Goal: Task Accomplishment & Management: Use online tool/utility

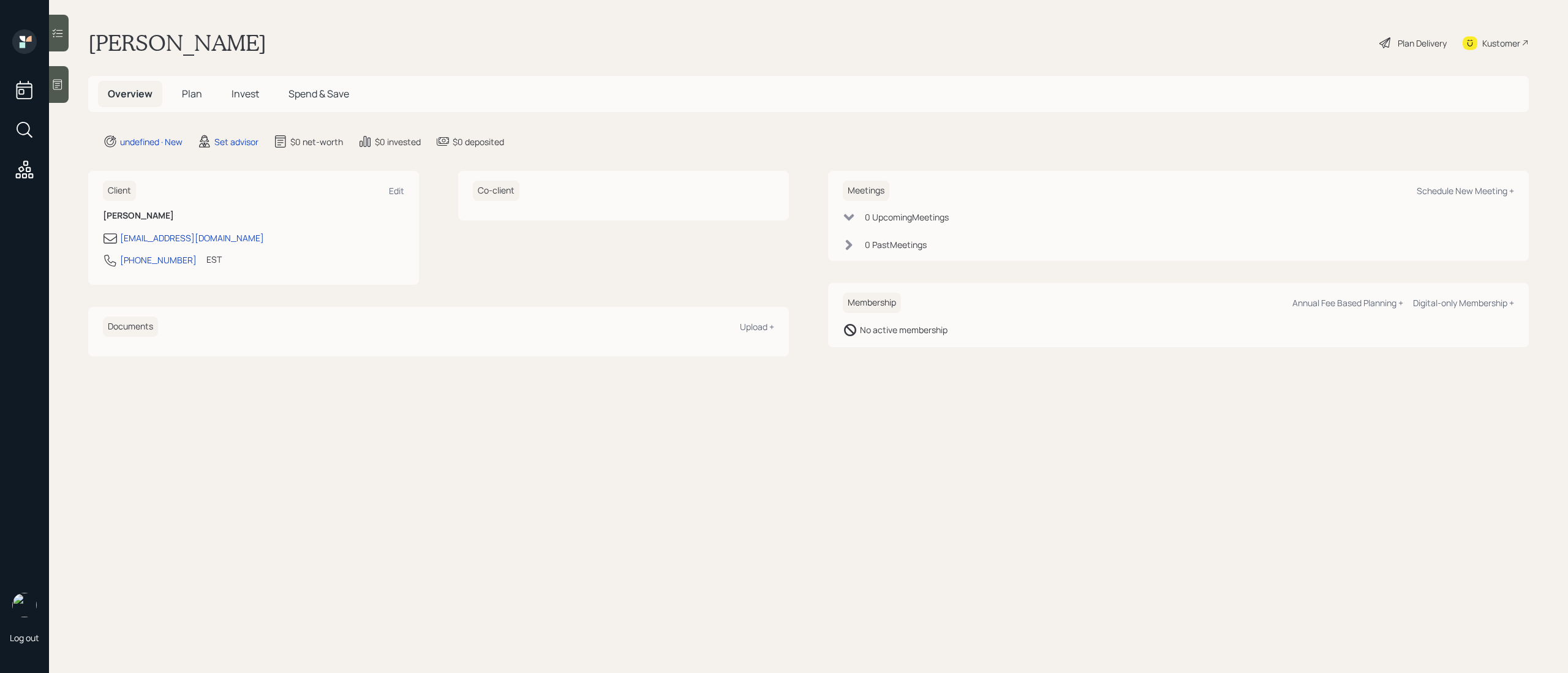
drag, startPoint x: 63, startPoint y: 84, endPoint x: 65, endPoint y: 91, distance: 7.3
click at [65, 91] on div at bounding box center [59, 84] width 20 height 37
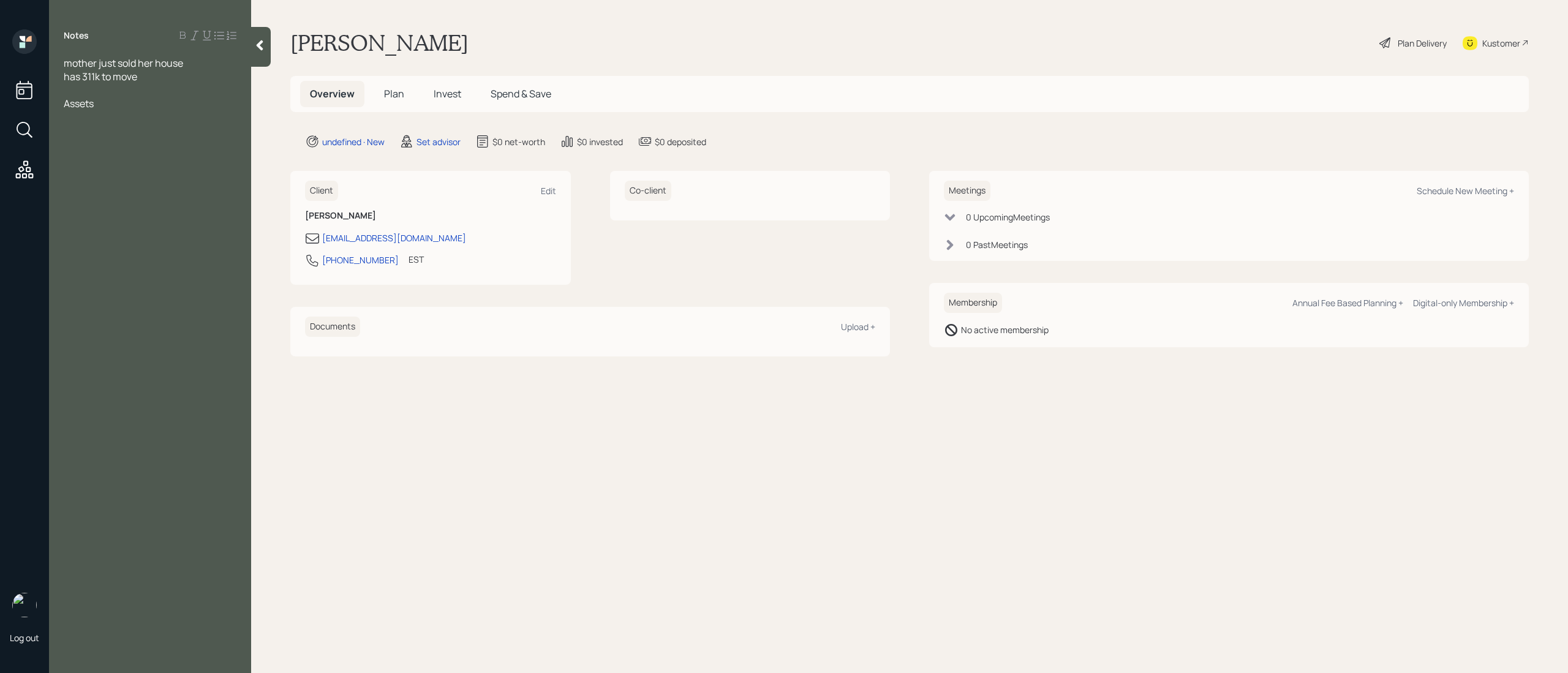
click at [110, 94] on div at bounding box center [150, 90] width 173 height 13
click at [140, 138] on div at bounding box center [150, 144] width 173 height 13
click at [68, 214] on span "rent - 4200" at bounding box center [88, 212] width 50 height 13
click at [121, 218] on div "Notes mother just sold her house has 311k to move looking for annuity Mother ju…" at bounding box center [150, 344] width 202 height 629
click at [124, 217] on div "rent - 4200" at bounding box center [150, 212] width 173 height 13
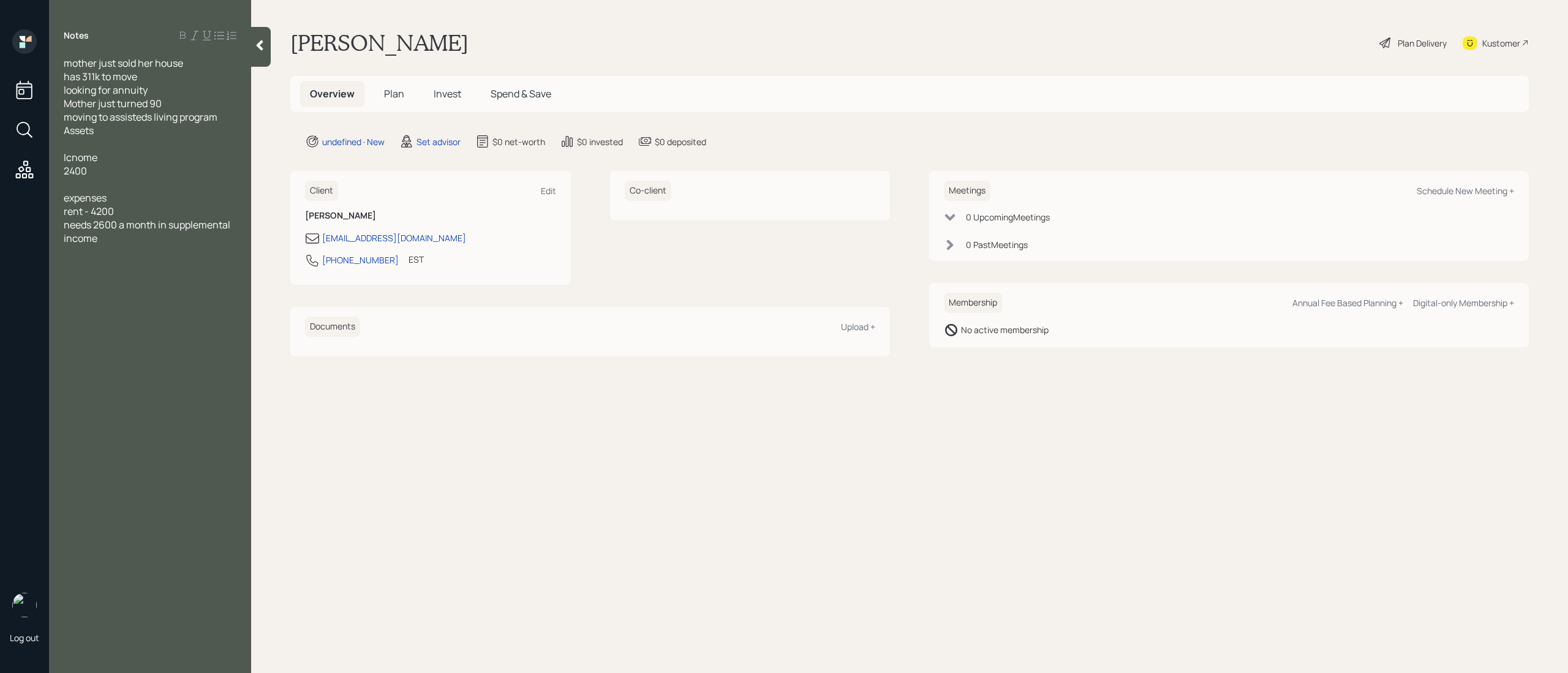
click at [123, 205] on div "rent - 4200" at bounding box center [150, 212] width 173 height 13
click at [77, 157] on span "Icnome" at bounding box center [81, 158] width 34 height 13
click at [155, 95] on div "looking for annuity" at bounding box center [150, 90] width 173 height 13
click at [73, 146] on div at bounding box center [150, 144] width 173 height 13
click at [114, 133] on div "Assets" at bounding box center [150, 130] width 173 height 13
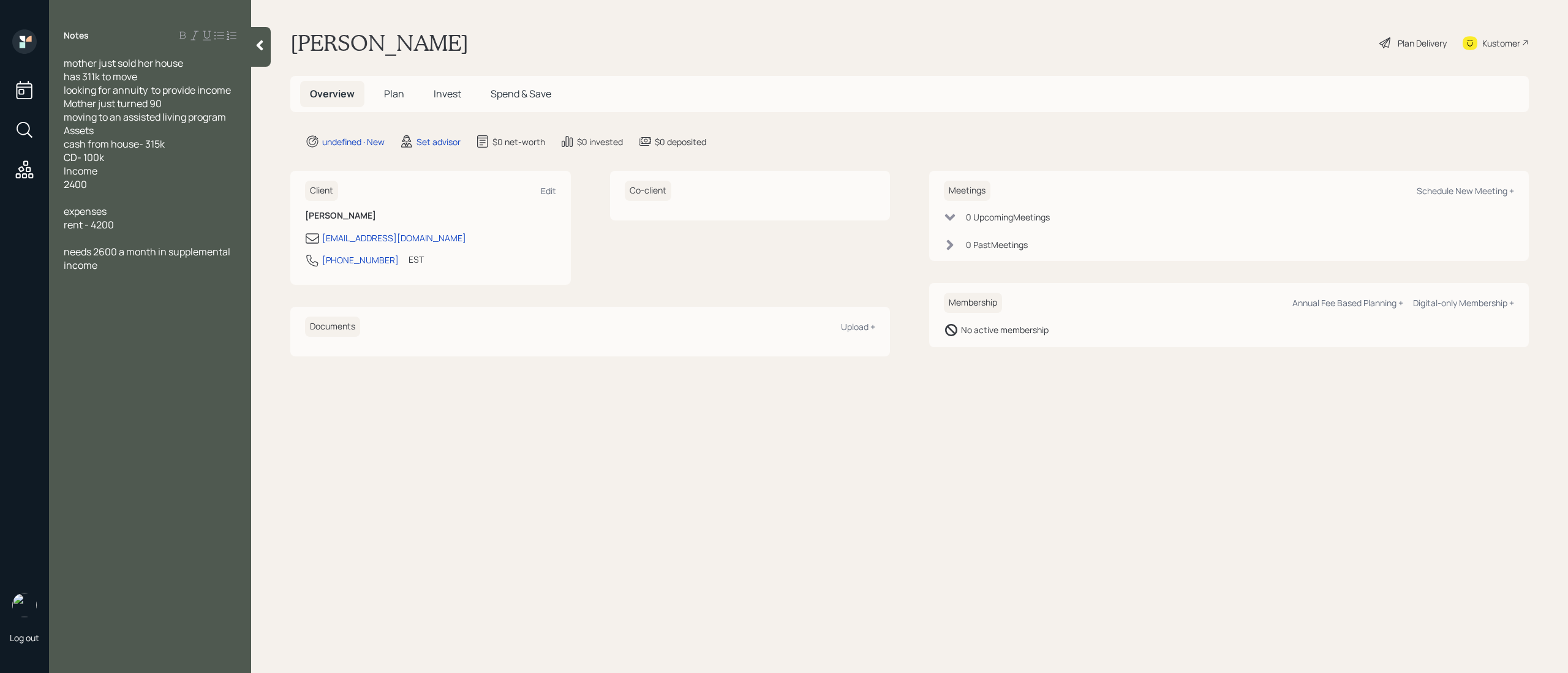
click at [177, 142] on div "cash from house- 315k" at bounding box center [150, 144] width 173 height 13
click at [73, 159] on span "cash from house- 315k wants to invest 100k of it in" at bounding box center [150, 151] width 173 height 27
click at [136, 281] on div "needs 2600 a month in supplemental income" at bounding box center [150, 271] width 173 height 27
click at [117, 256] on div at bounding box center [150, 252] width 173 height 13
click at [1455, 197] on div "Meetings Schedule New Meeting +" at bounding box center [1229, 190] width 570 height 20
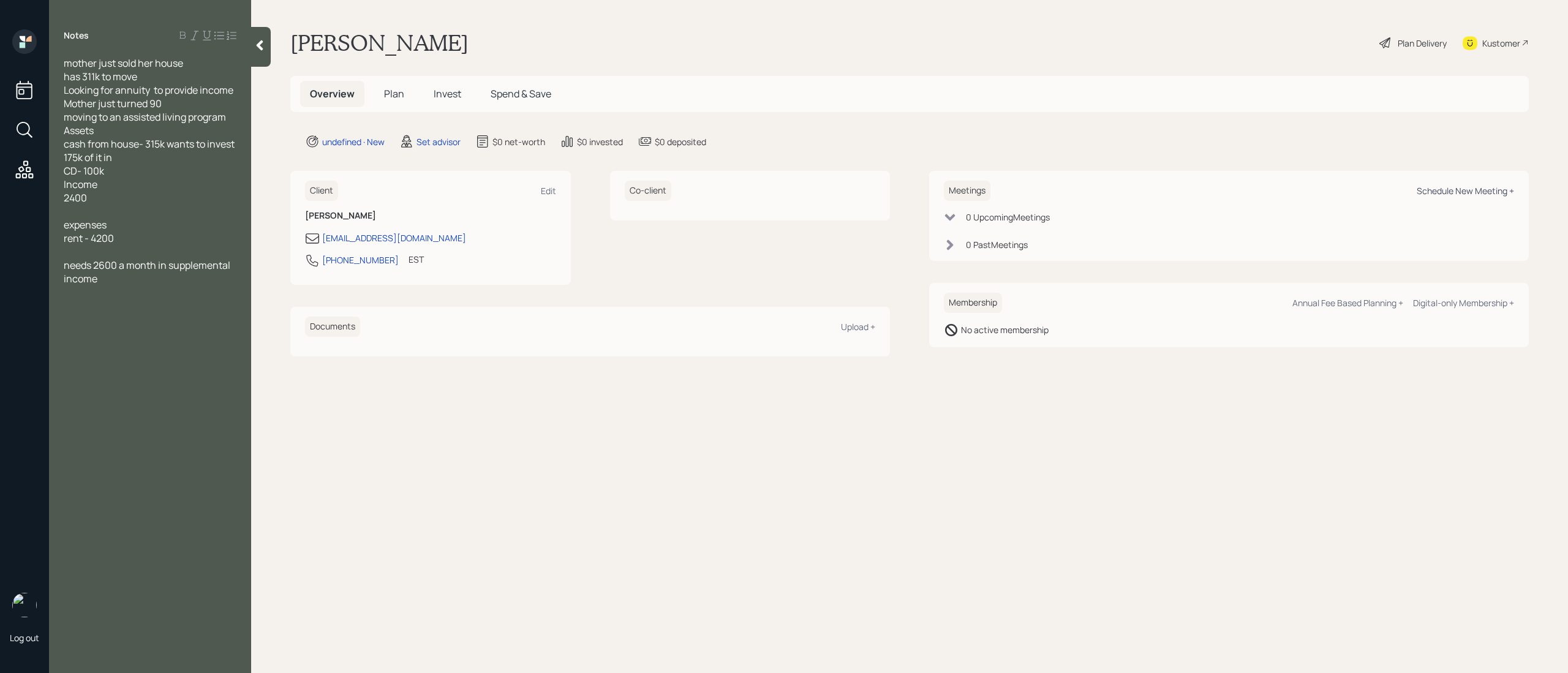
click at [1456, 193] on div "Schedule New Meeting +" at bounding box center [1465, 191] width 98 height 11
select select "round-[PERSON_NAME]"
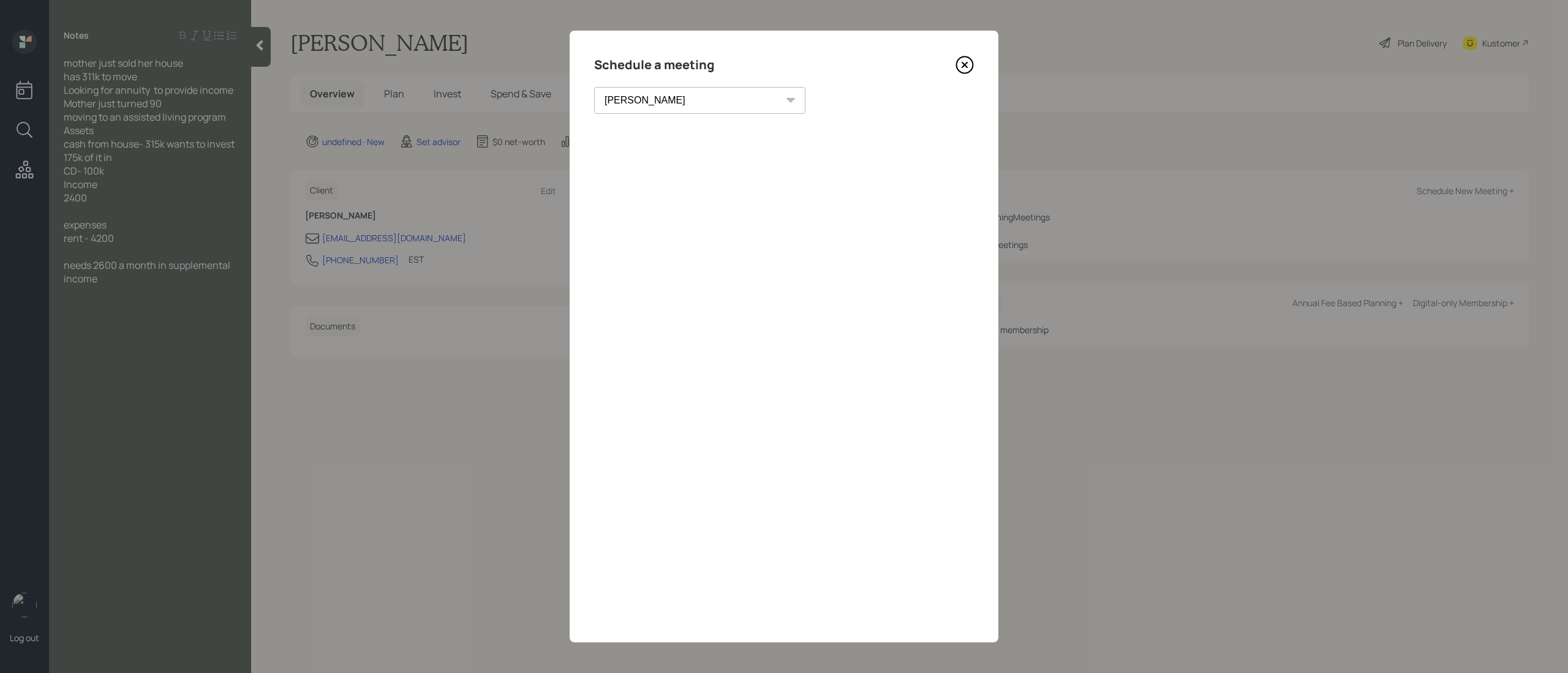
click at [959, 65] on icon at bounding box center [964, 65] width 18 height 18
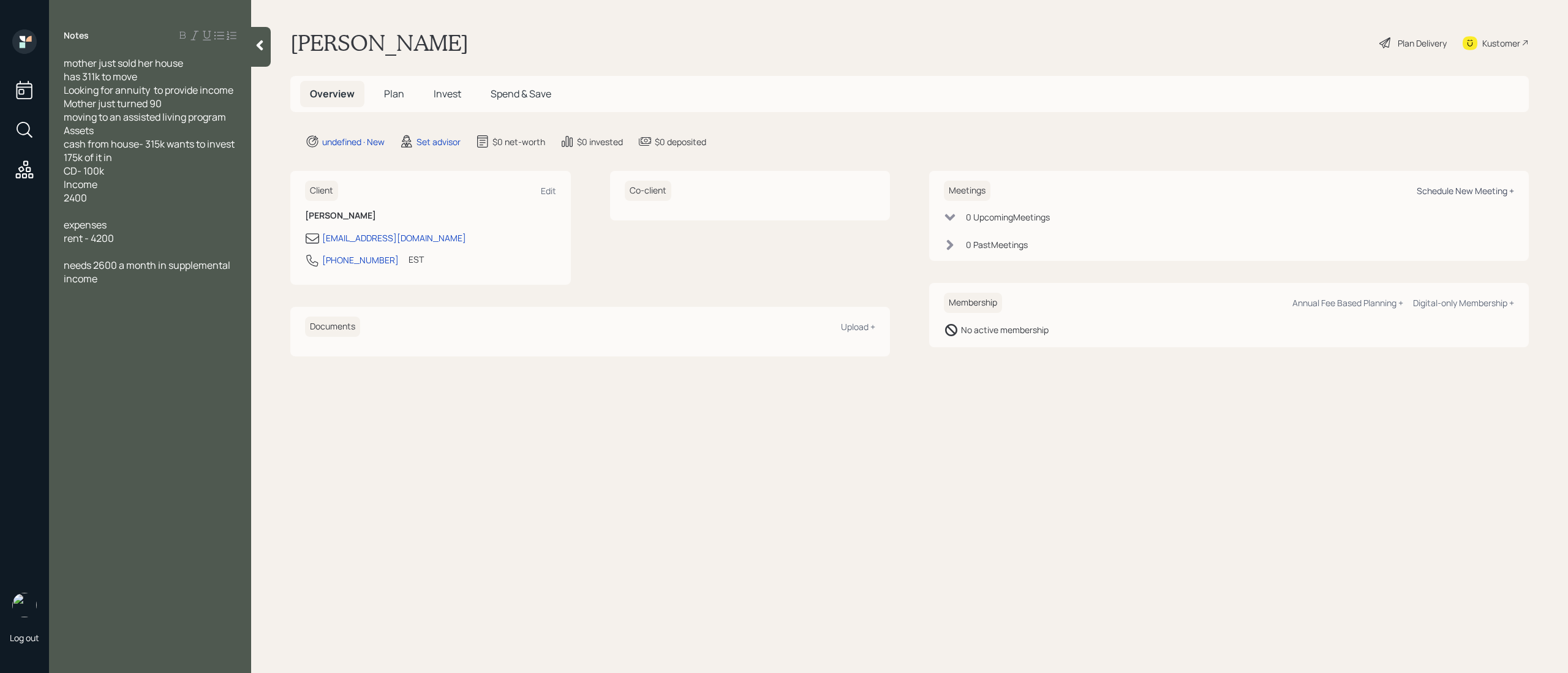
click at [1438, 189] on div "Schedule New Meeting +" at bounding box center [1465, 191] width 98 height 11
select select "round-[PERSON_NAME]"
